Goal: Book appointment/travel/reservation: Book appointment/travel/reservation

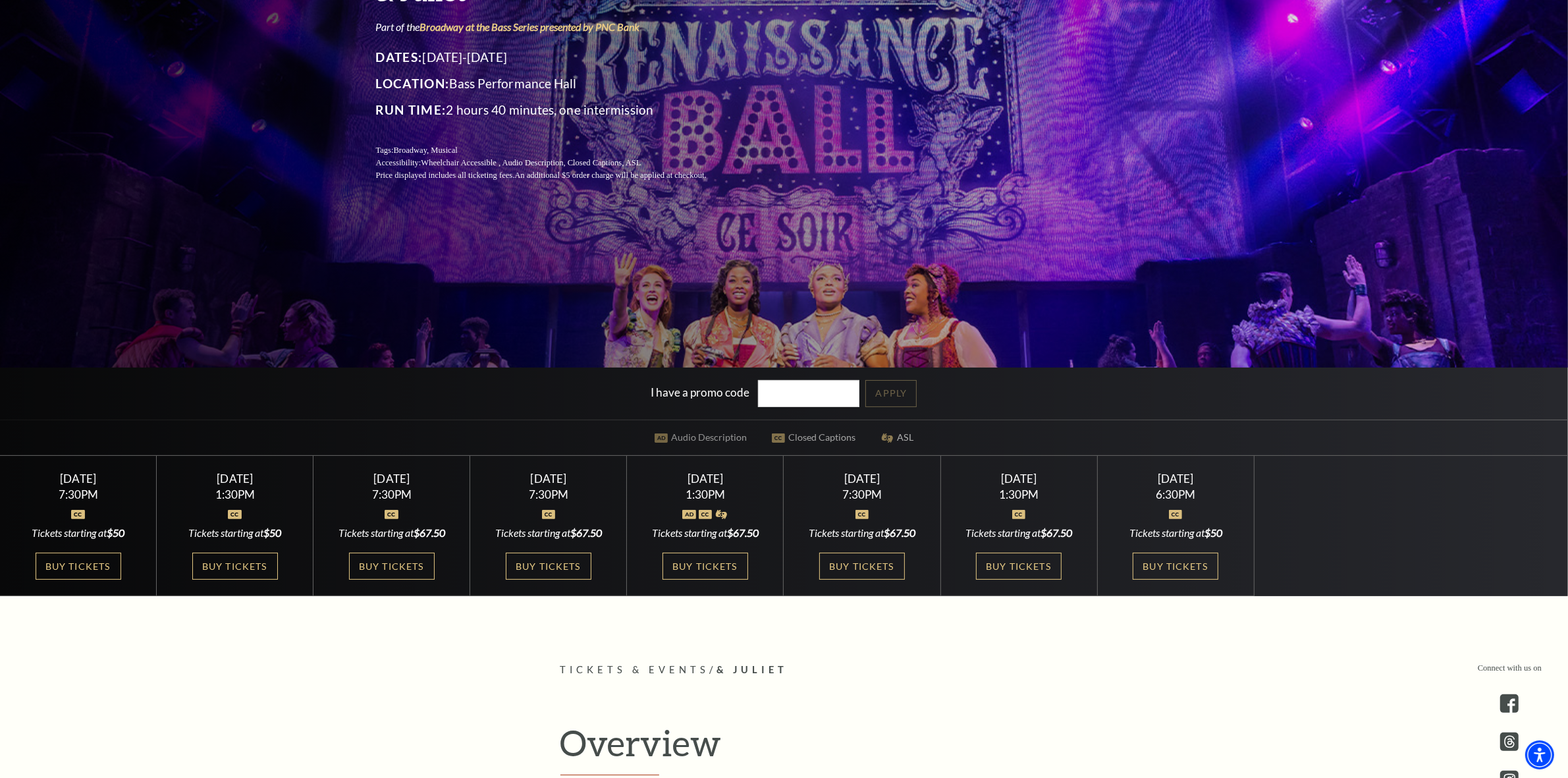
scroll to position [329, 0]
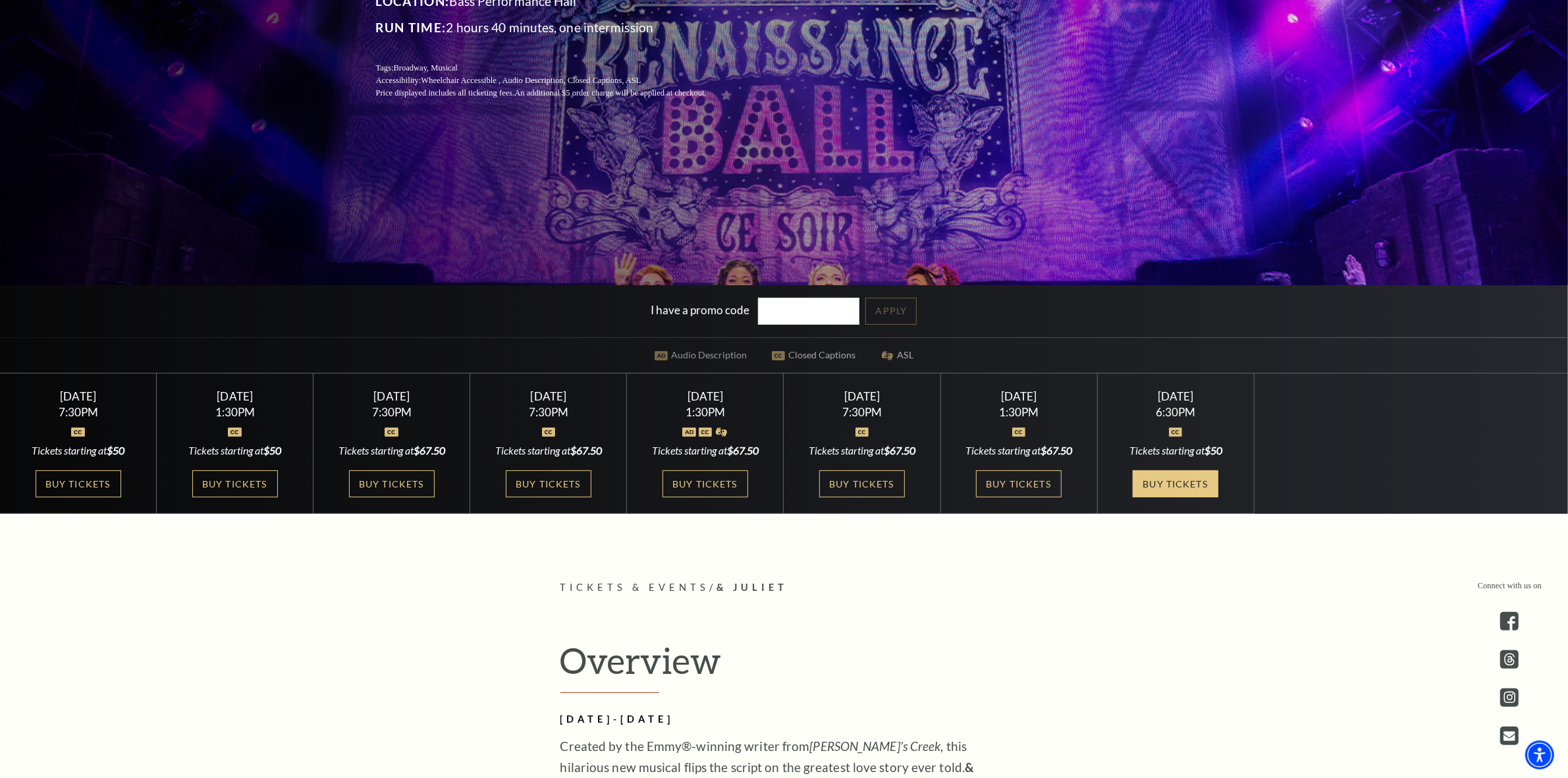
click at [1174, 479] on link "Buy Tickets" at bounding box center [1176, 484] width 85 height 27
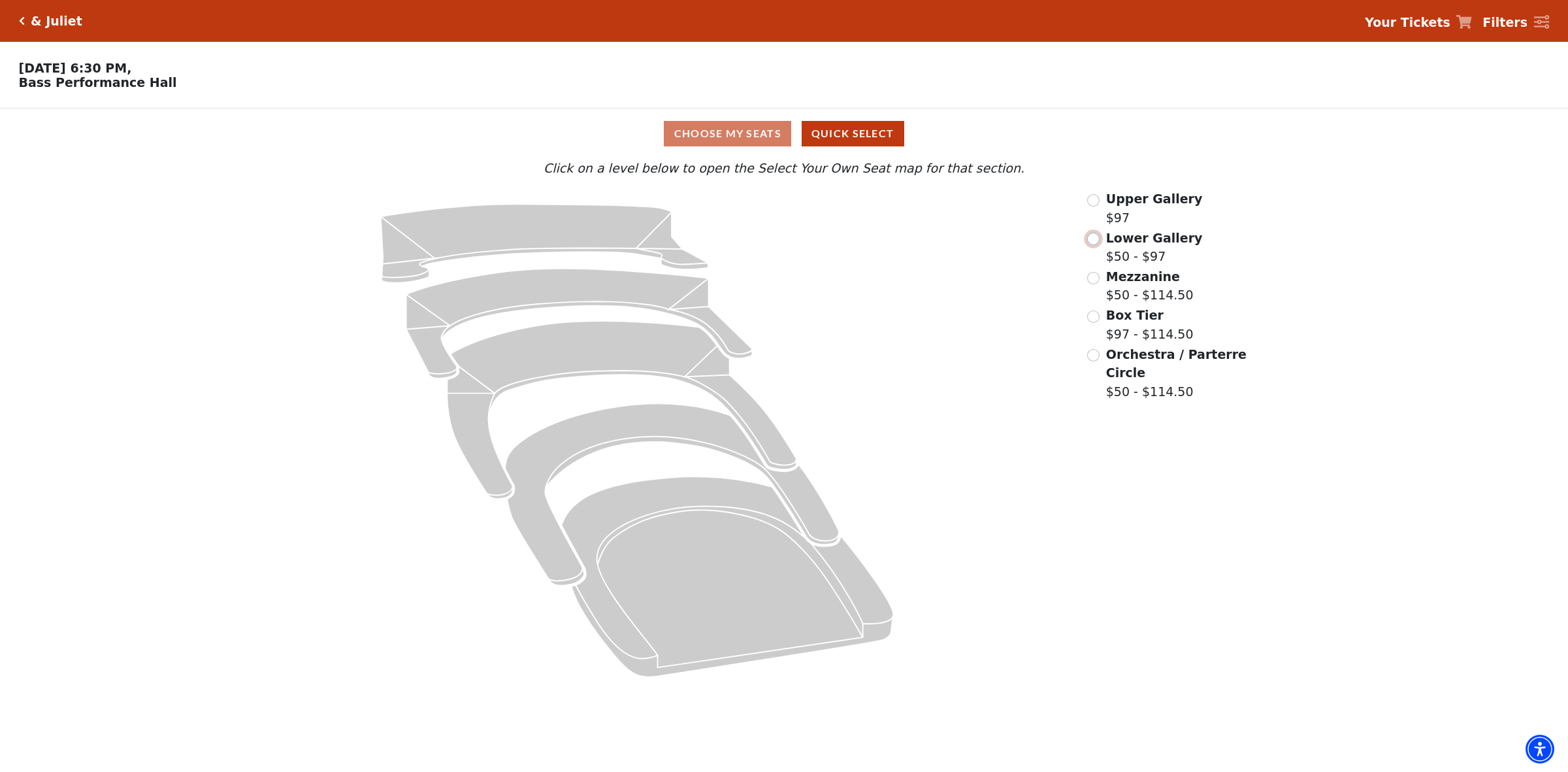
click at [1094, 243] on input "Lower Gallery$50 - $97\a" at bounding box center [1093, 239] width 12 height 12
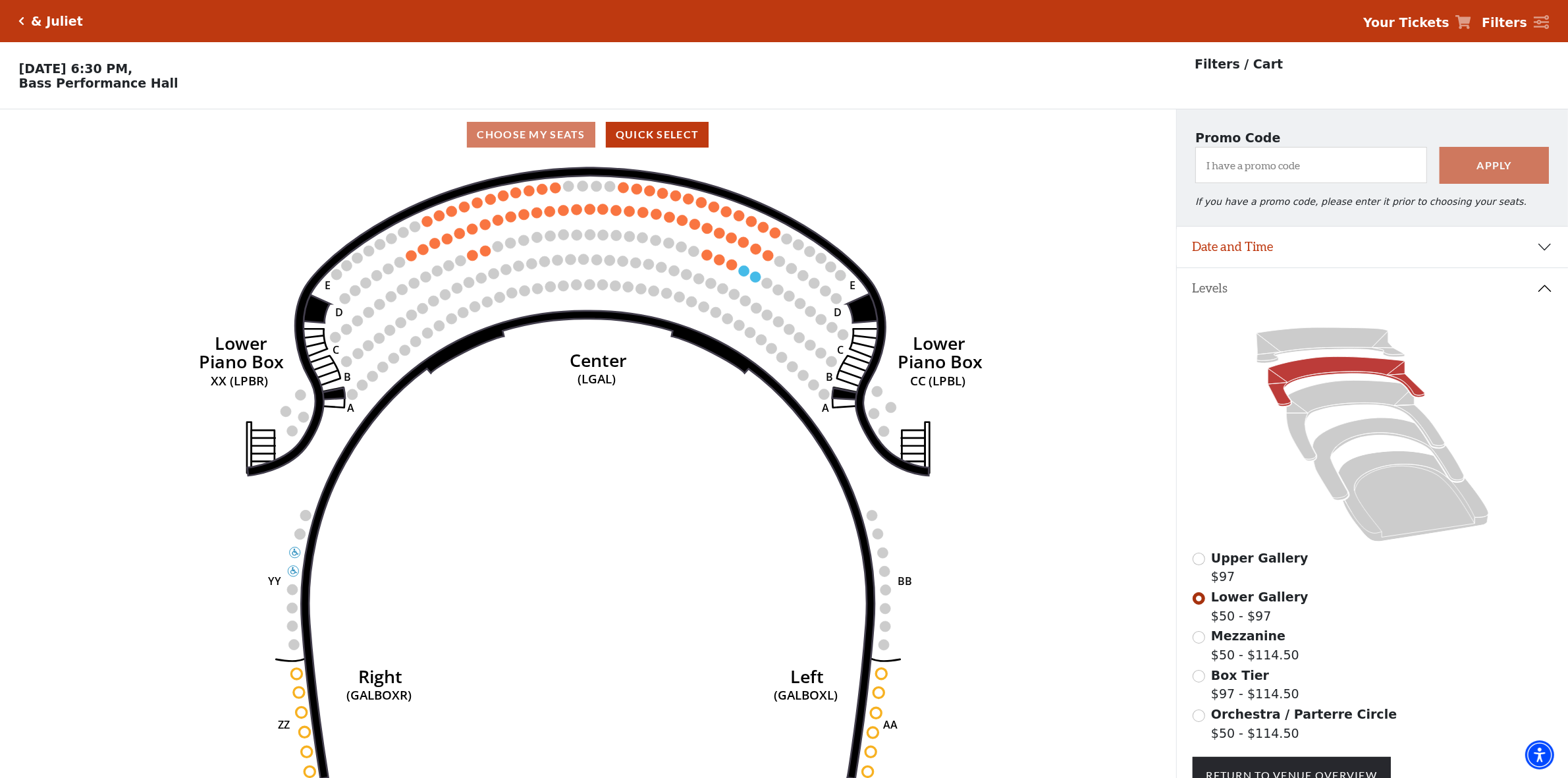
scroll to position [82, 0]
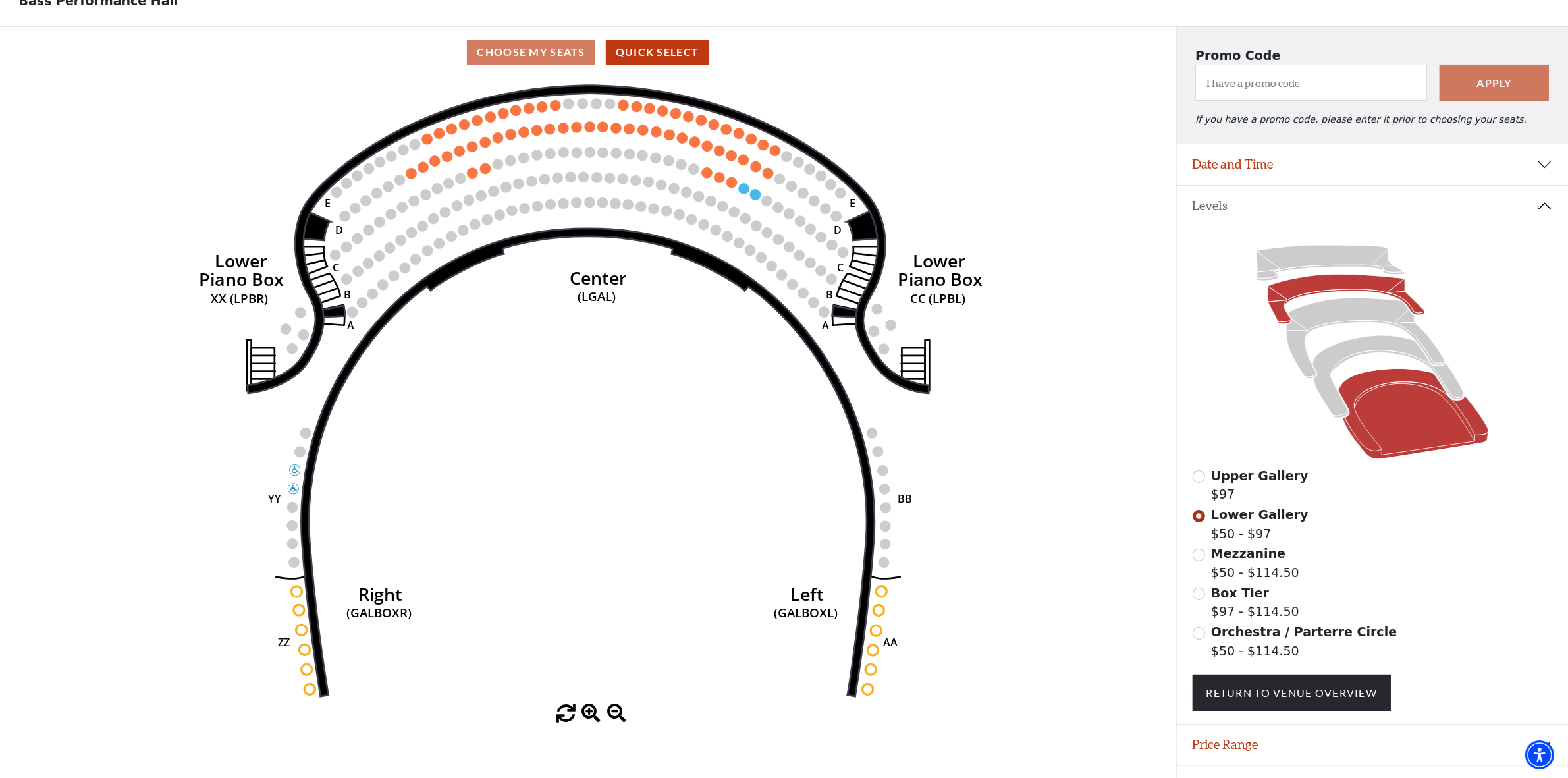
click at [1400, 427] on icon at bounding box center [1414, 415] width 151 height 91
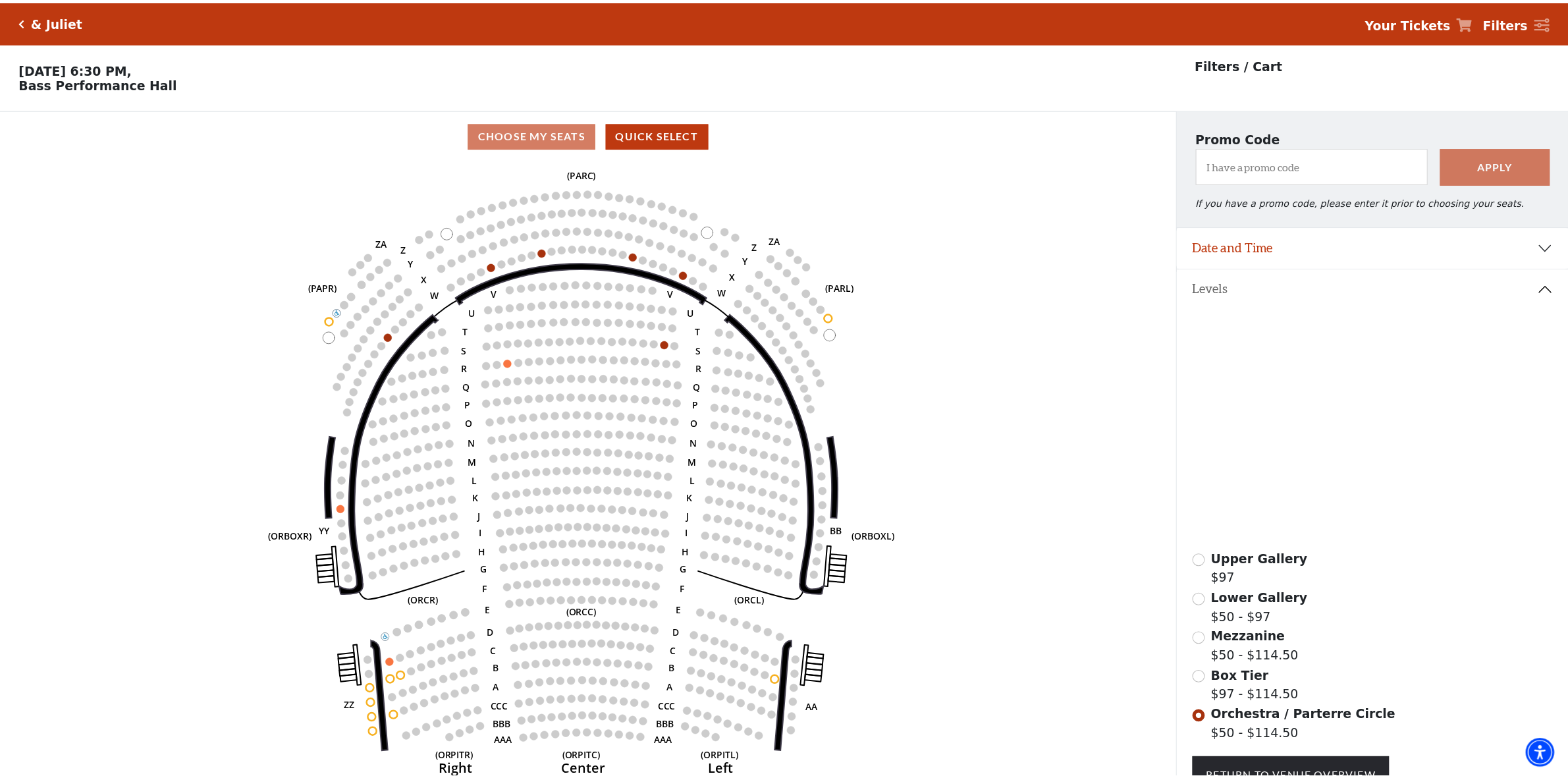
scroll to position [61, 0]
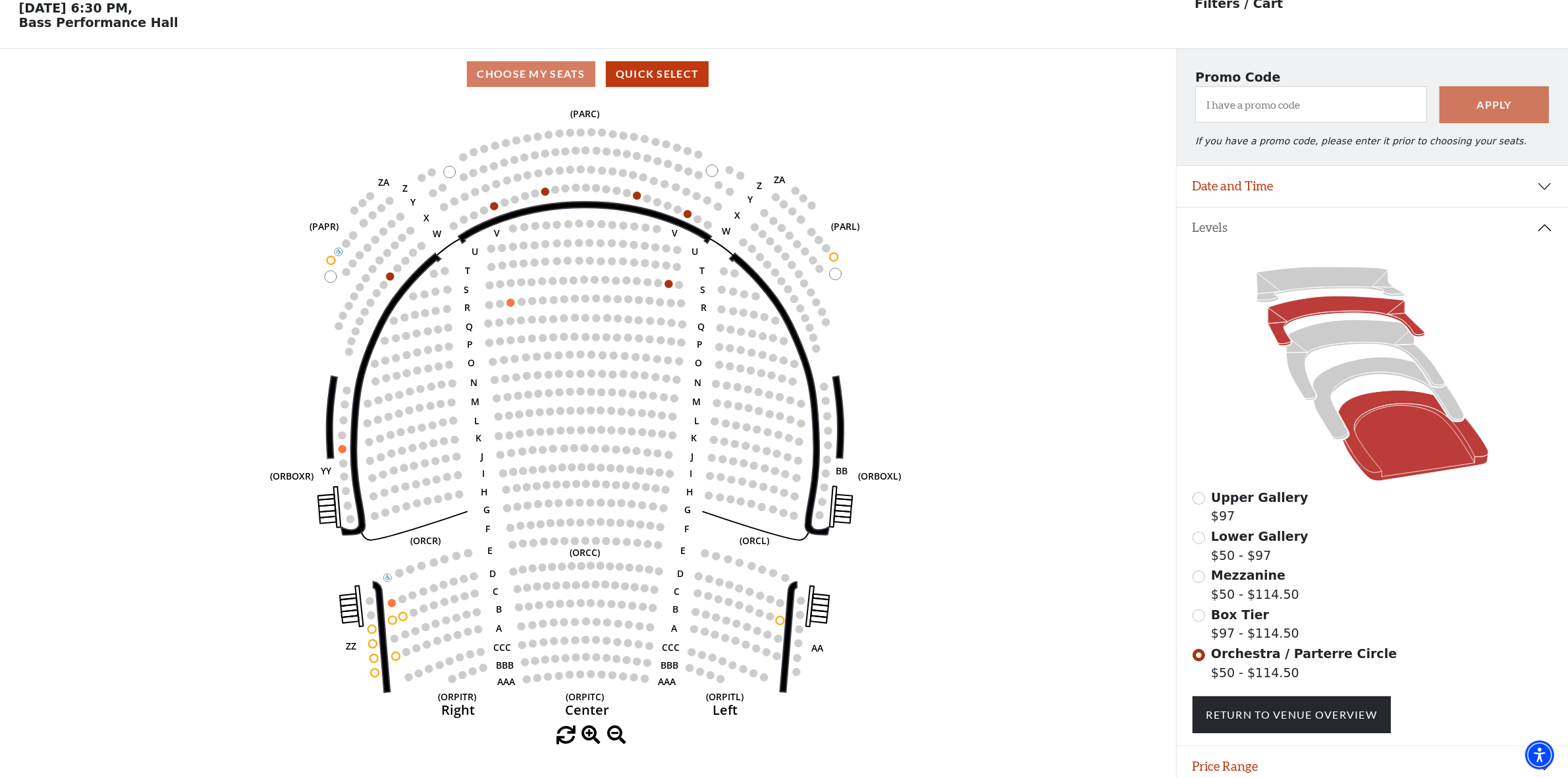
click at [1324, 312] on icon at bounding box center [1346, 321] width 157 height 50
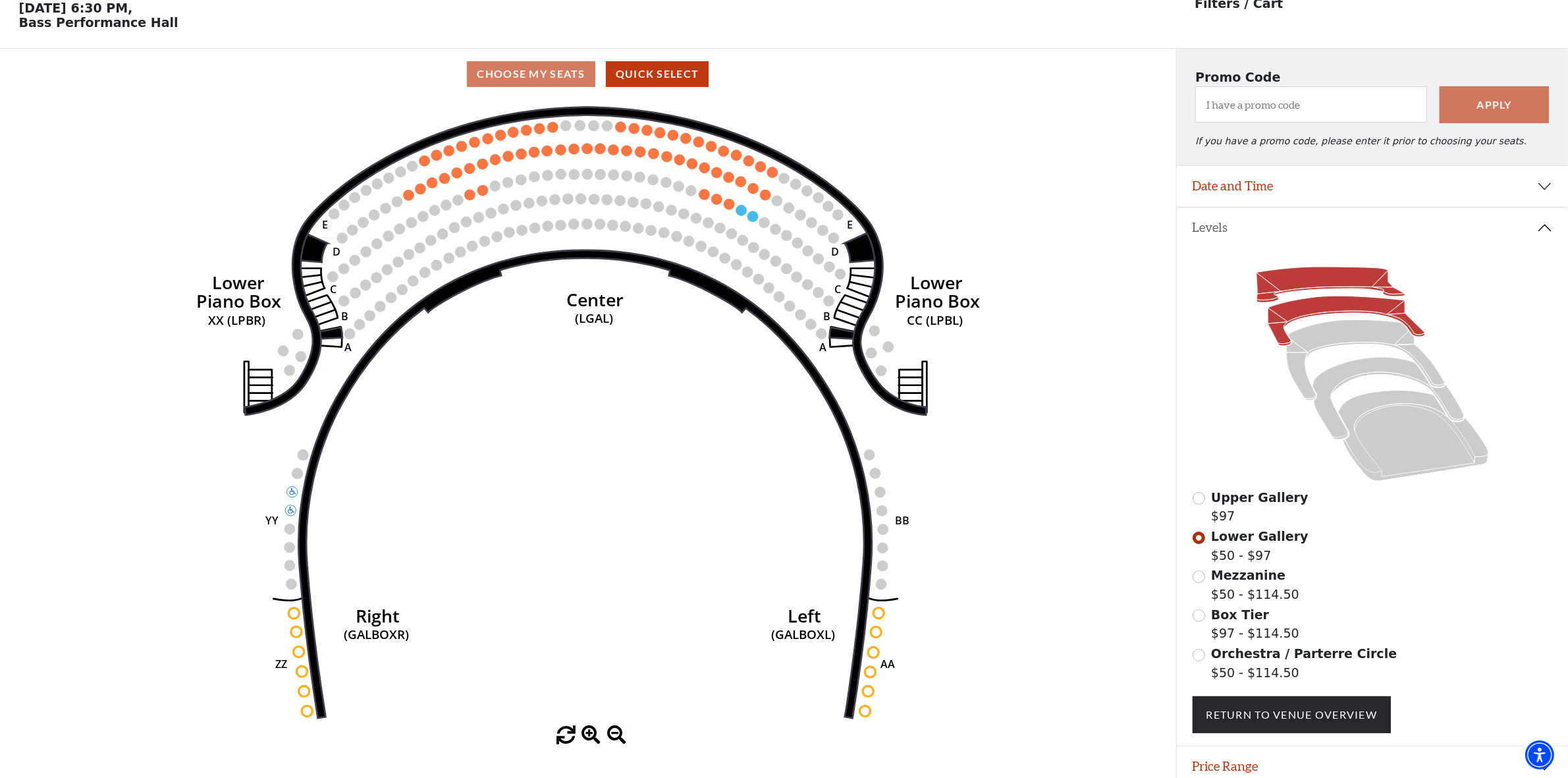
click at [1325, 278] on icon at bounding box center [1330, 285] width 149 height 36
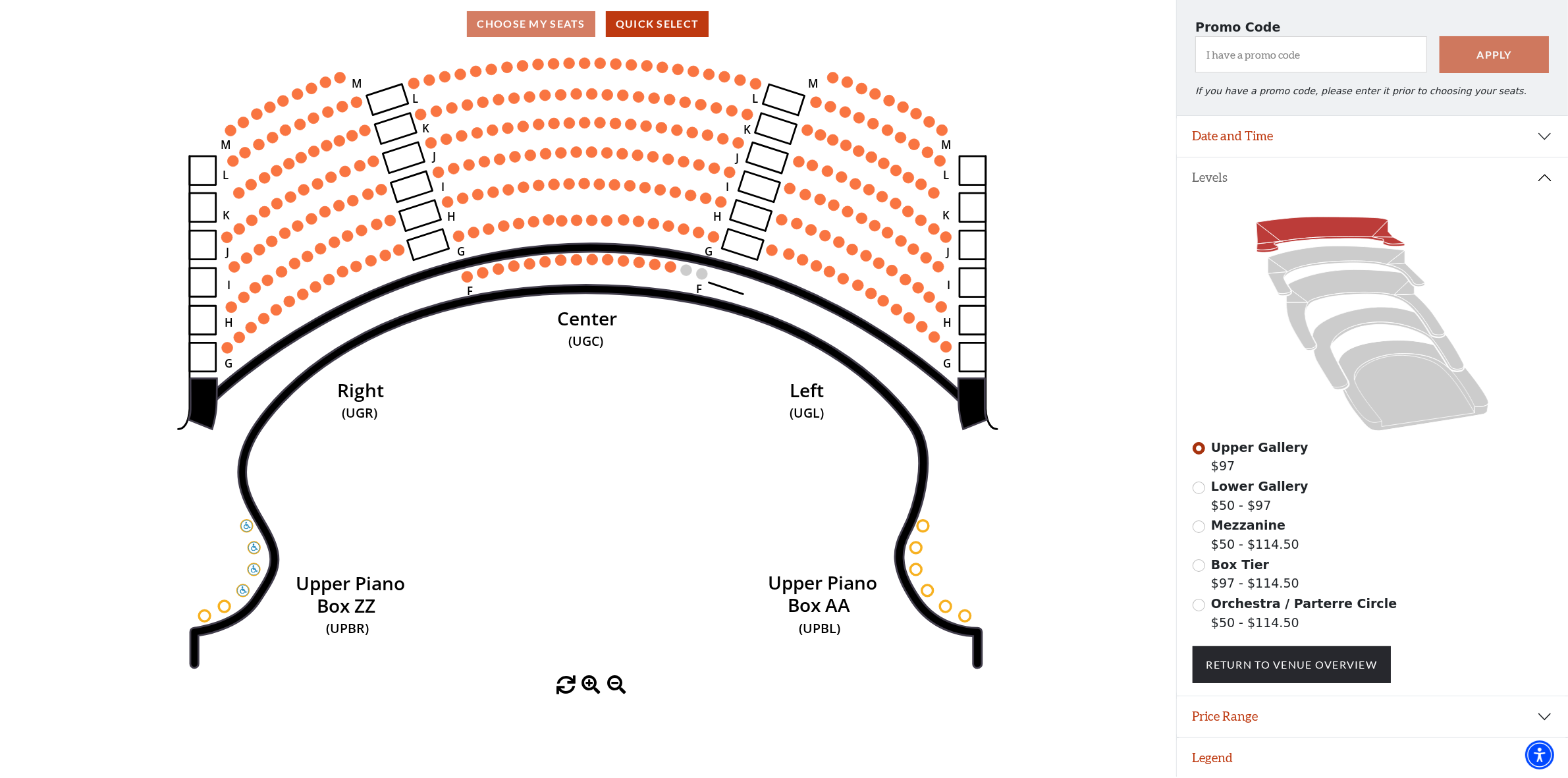
scroll to position [0, 0]
